Goal: Information Seeking & Learning: Learn about a topic

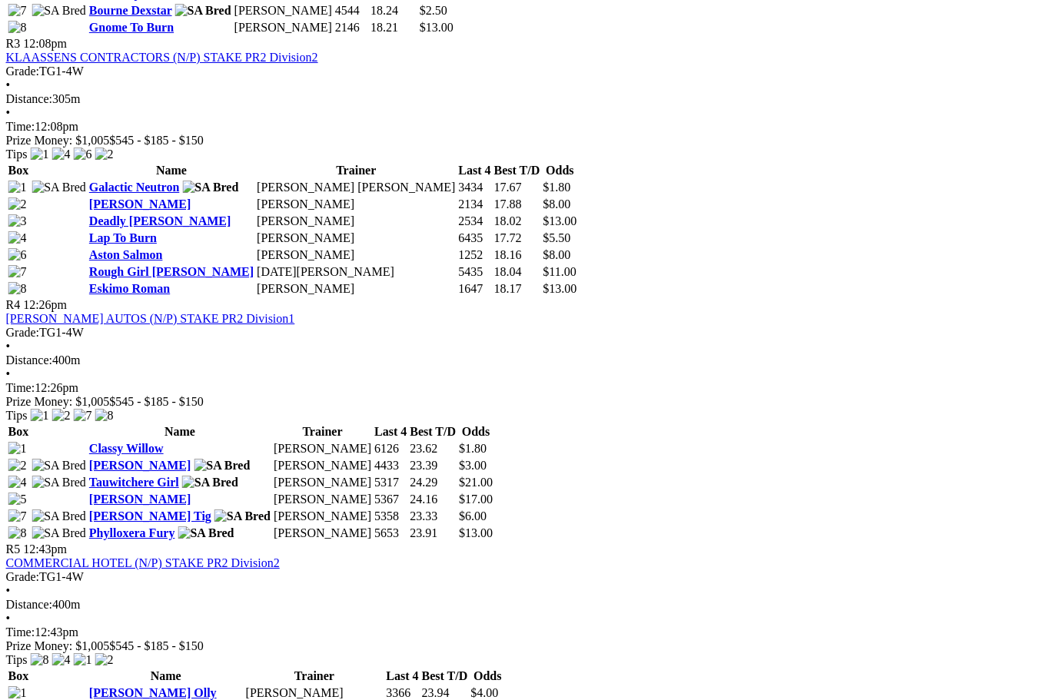
scroll to position [1355, 153]
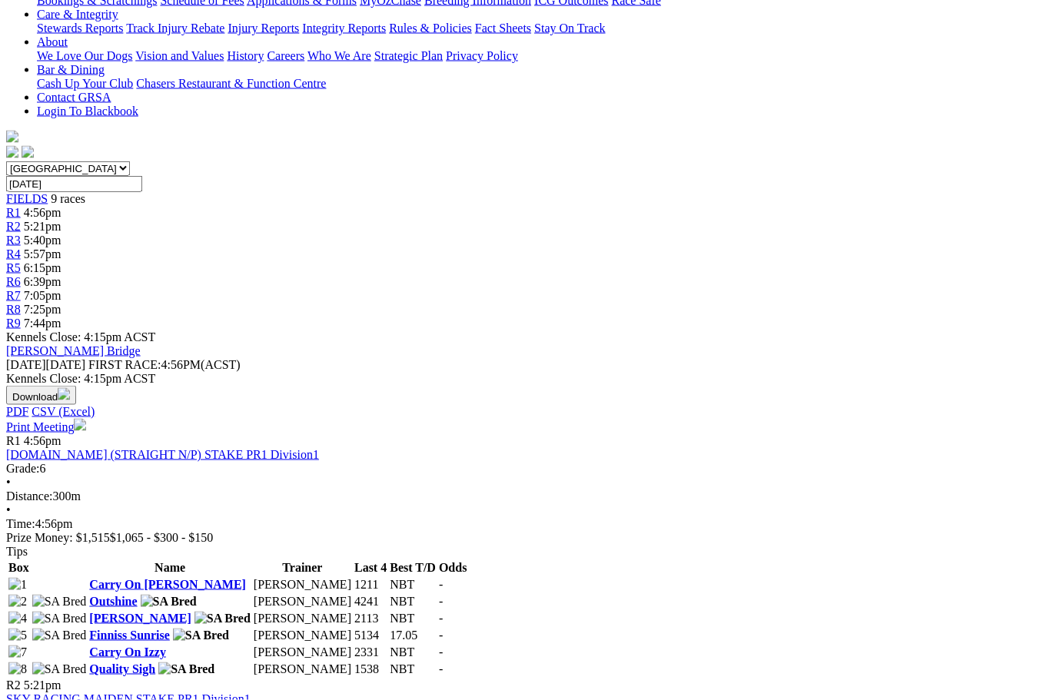
scroll to position [410, 0]
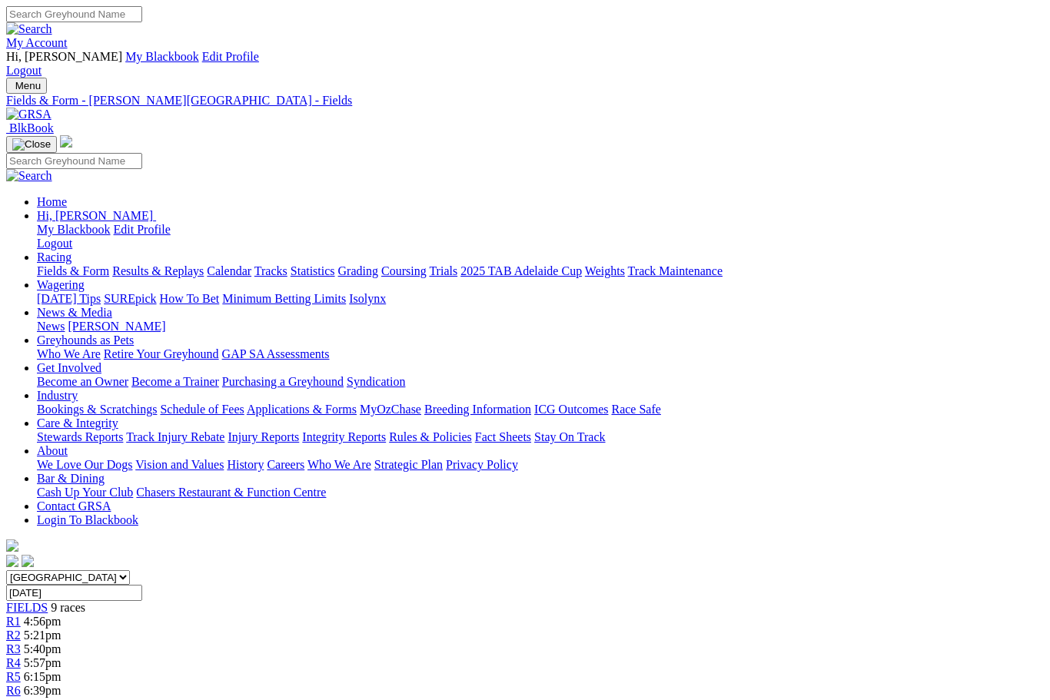
scroll to position [462, 0]
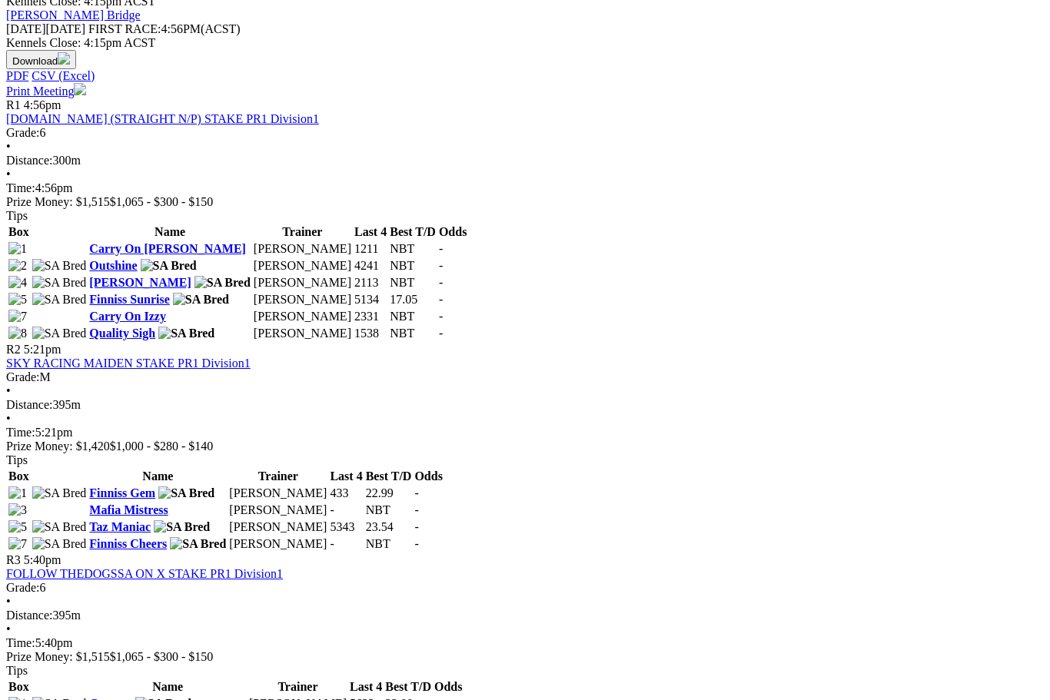
scroll to position [737, 0]
